Goal: Ask a question

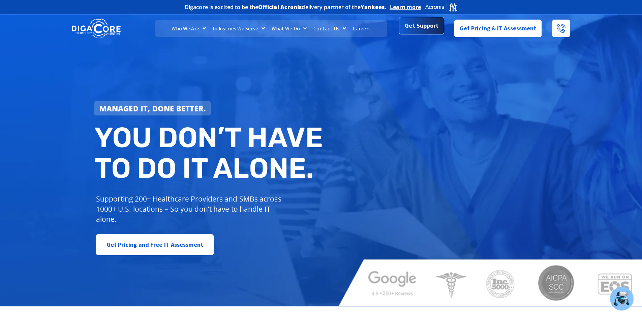
click at [424, 26] on span "Get Support" at bounding box center [422, 25] width 34 height 13
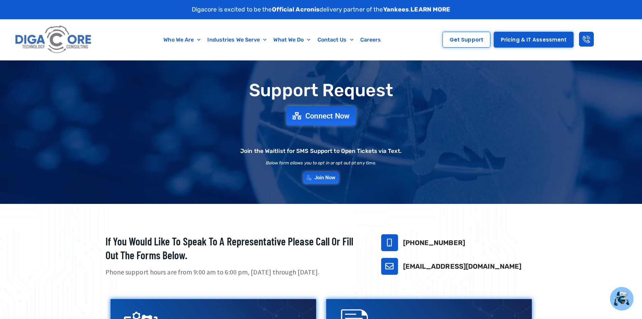
click at [323, 112] on span "Connect Now" at bounding box center [327, 115] width 44 height 7
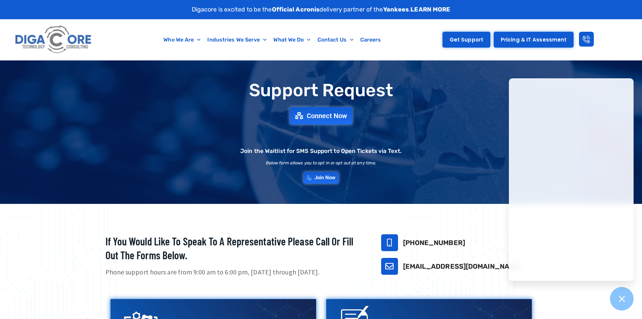
click at [470, 38] on span "Get Support" at bounding box center [467, 39] width 34 height 5
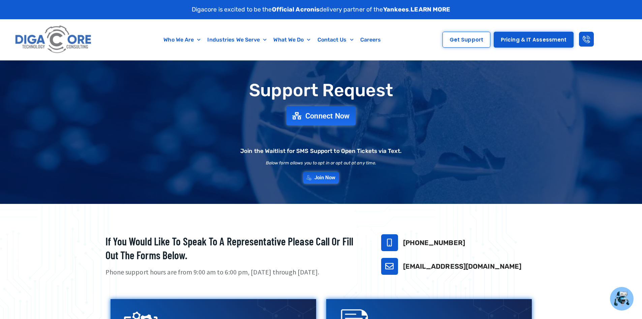
click at [317, 112] on span "Connect Now" at bounding box center [327, 115] width 44 height 7
